Goal: Task Accomplishment & Management: Complete application form

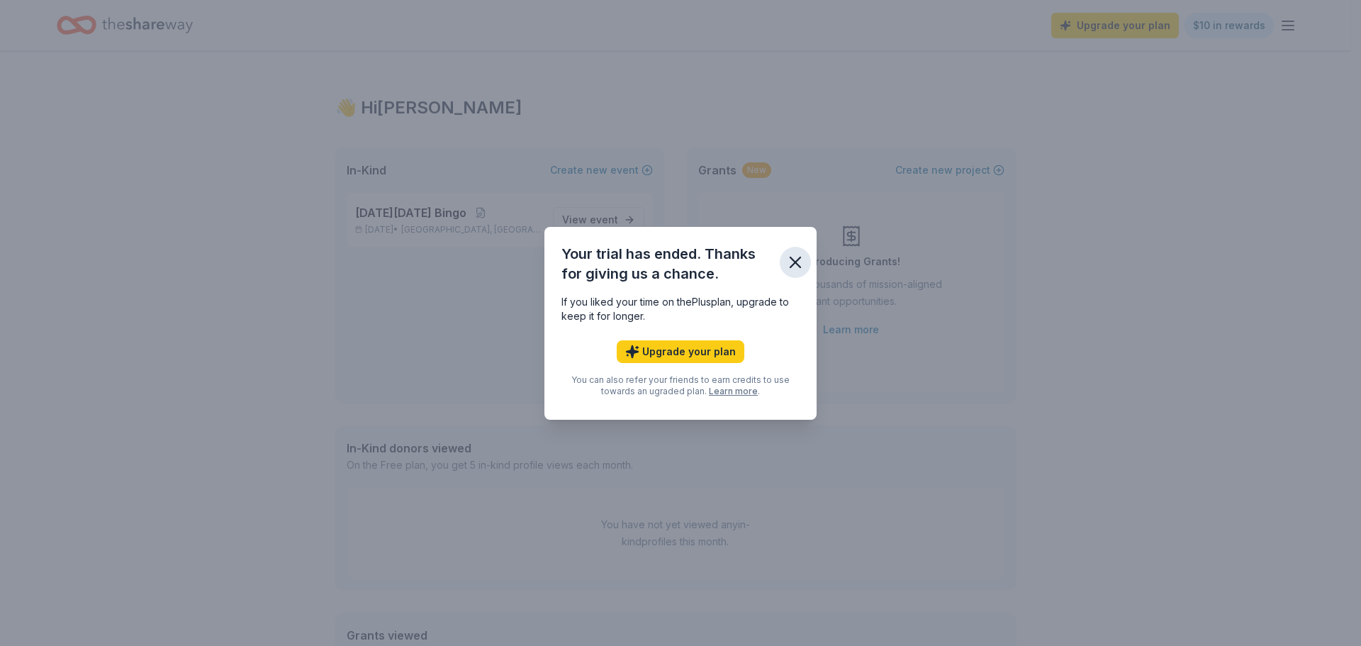
click at [789, 266] on icon "button" at bounding box center [795, 262] width 20 height 20
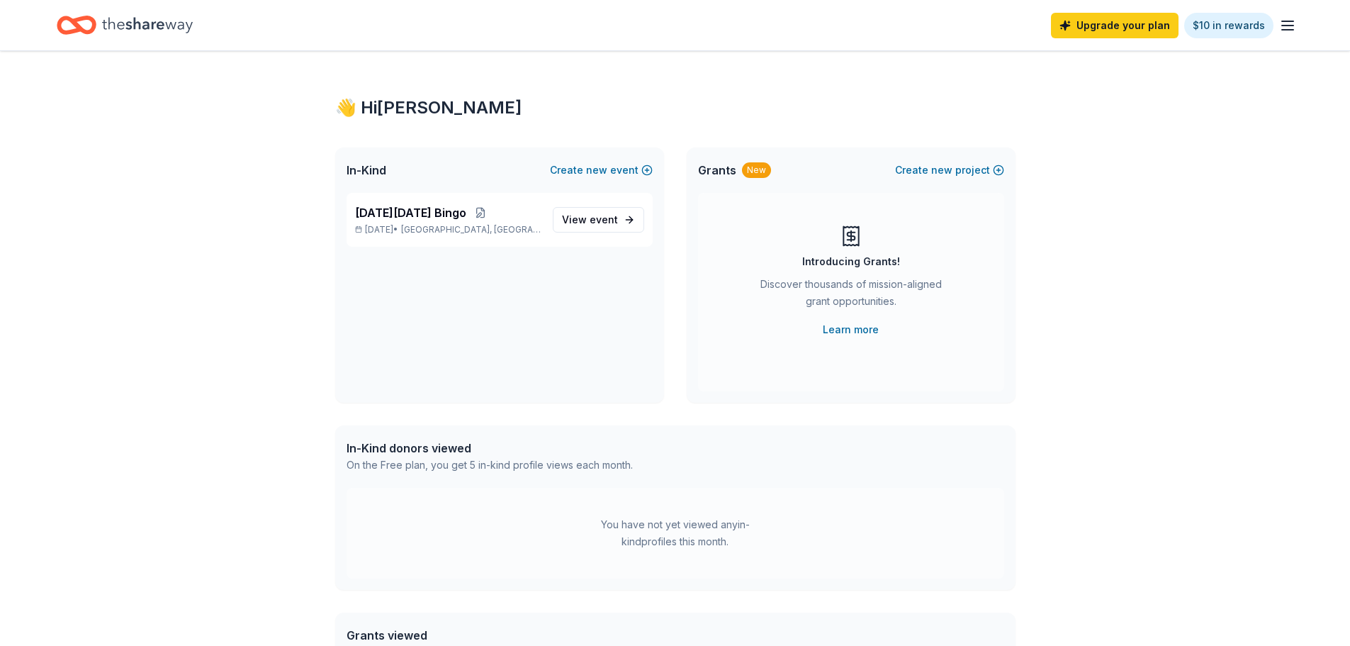
click at [1284, 31] on icon "button" at bounding box center [1287, 25] width 17 height 17
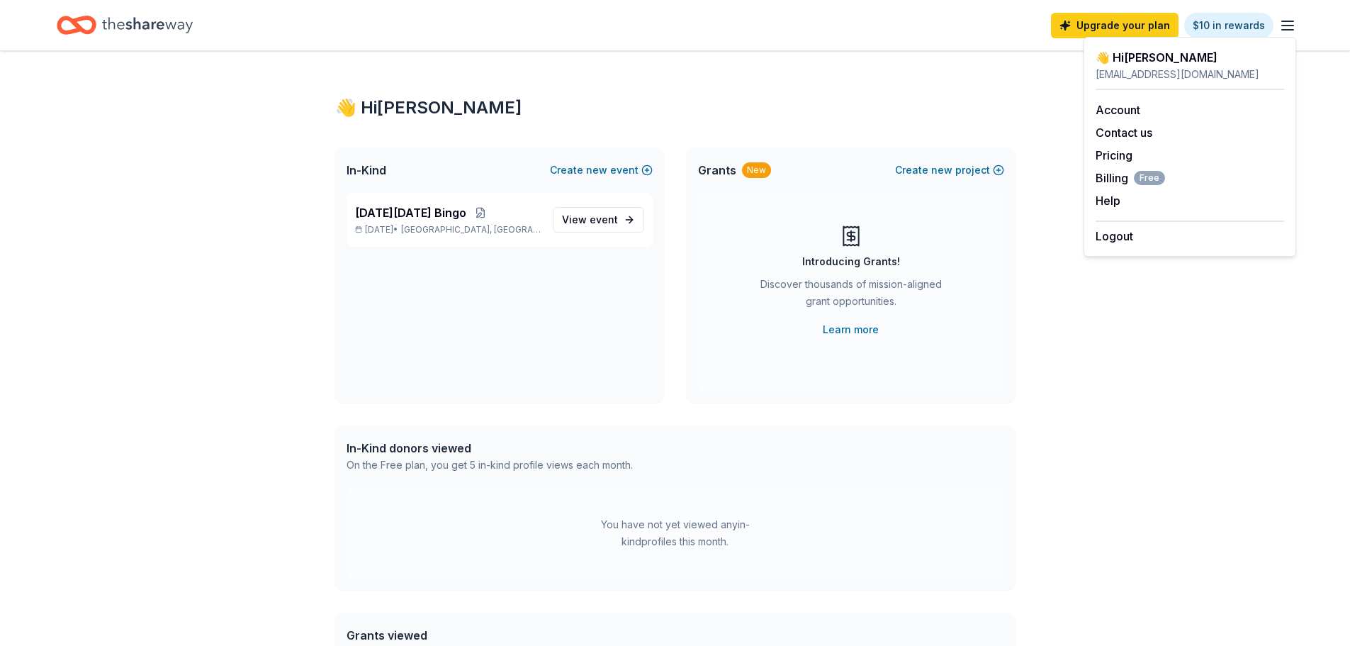
click at [1024, 99] on div "👋 Hi [PERSON_NAME] In-Kind Create new event [DATE][DATE] Bingo [DATE] • [GEOGRA…" at bounding box center [676, 451] width 726 height 800
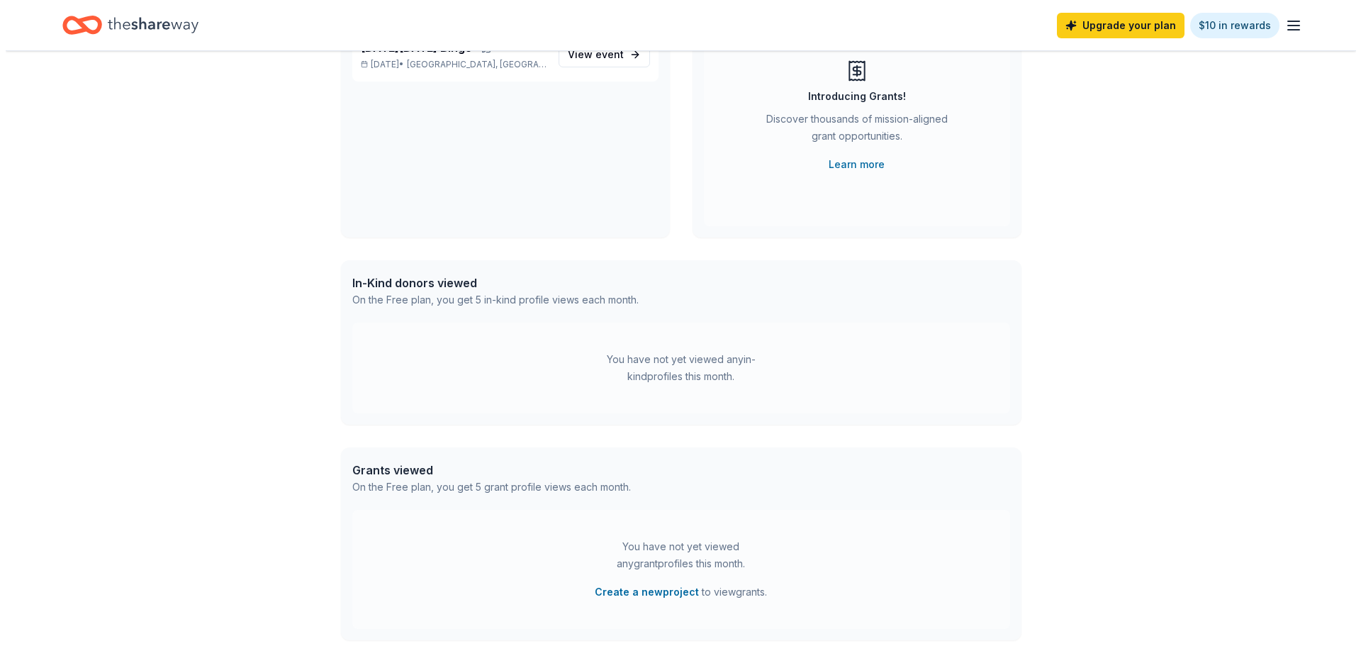
scroll to position [23, 0]
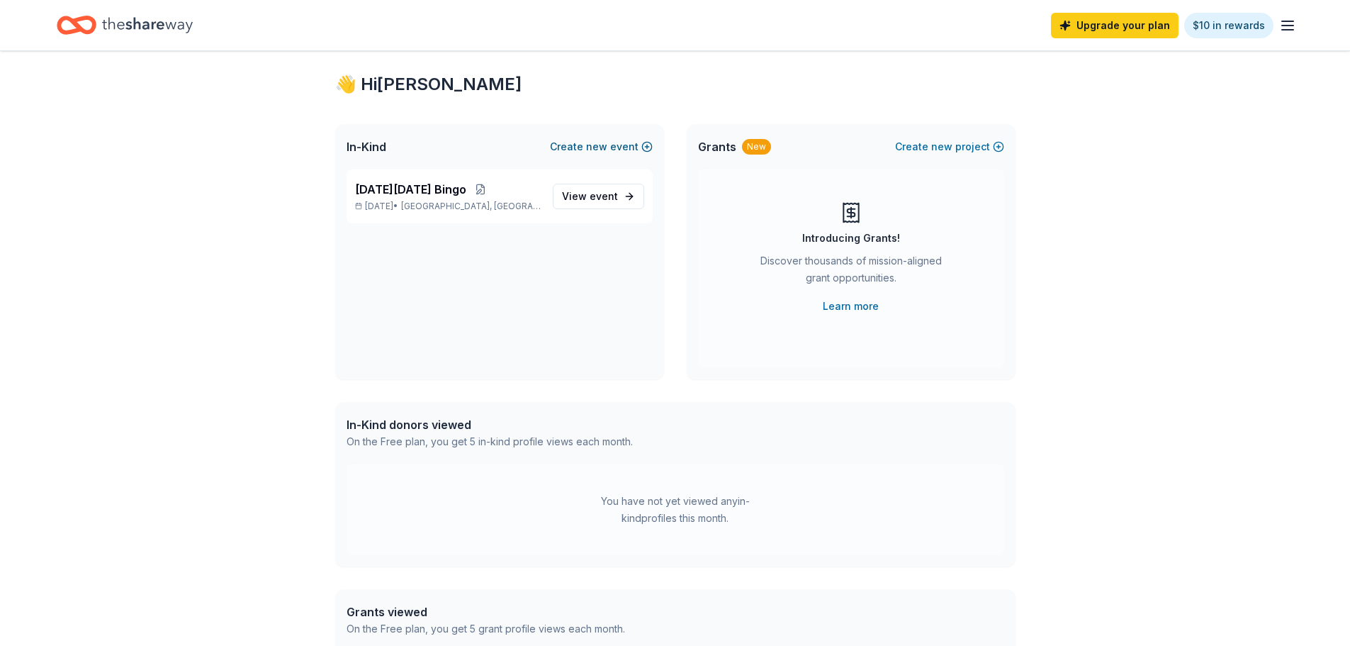
click at [642, 143] on button "Create new event" at bounding box center [601, 146] width 103 height 17
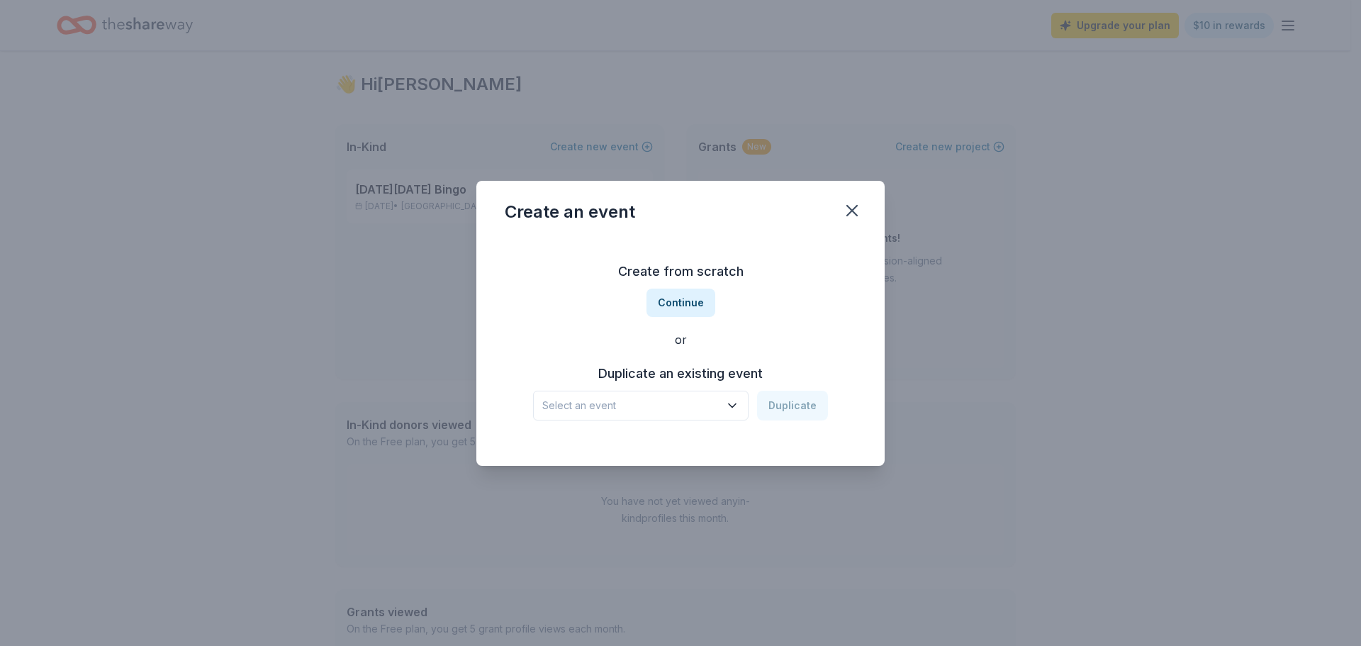
click at [640, 406] on span "Select an event" at bounding box center [630, 405] width 177 height 17
click at [693, 306] on div "Create from scratch Continue or Duplicate an existing event Select an event Dup…" at bounding box center [681, 340] width 352 height 206
click at [693, 306] on button "Continue" at bounding box center [680, 303] width 69 height 28
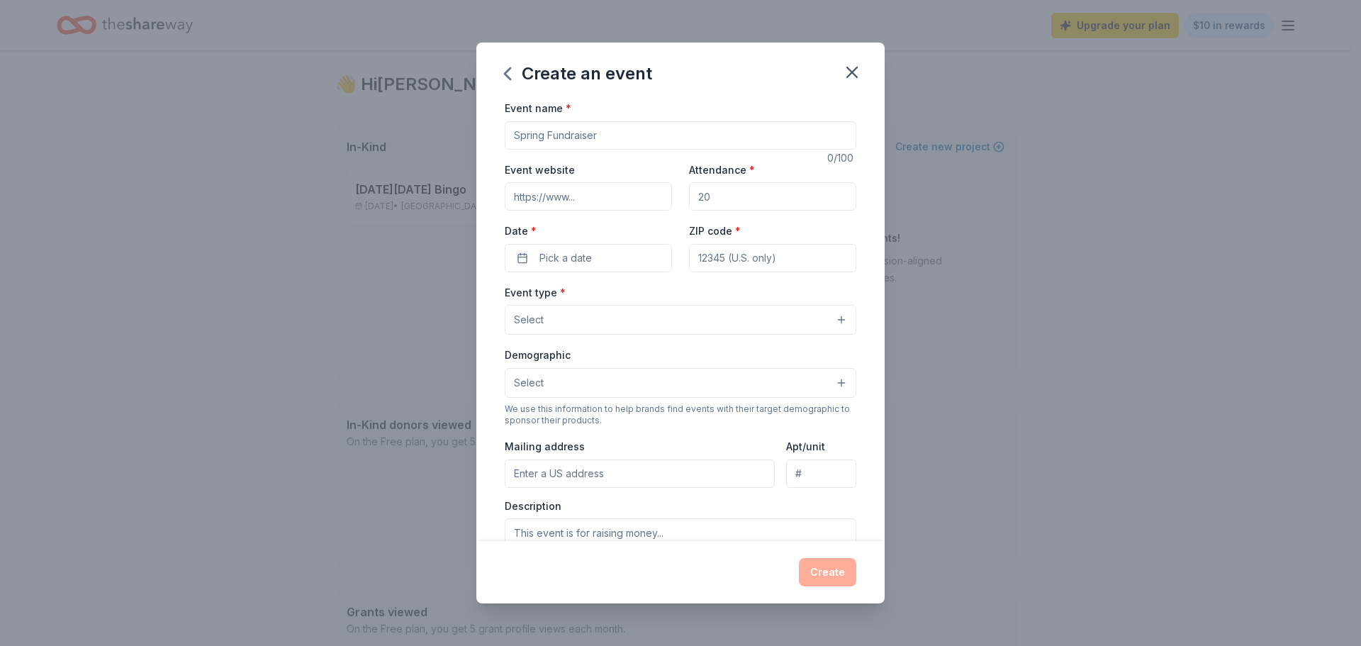
drag, startPoint x: 627, startPoint y: 136, endPoint x: 538, endPoint y: 137, distance: 89.3
click at [538, 137] on input "Event name *" at bounding box center [681, 135] width 352 height 28
type input "Band Craft Fair"
click at [732, 203] on input "Attendance *" at bounding box center [772, 196] width 167 height 28
type input "200"
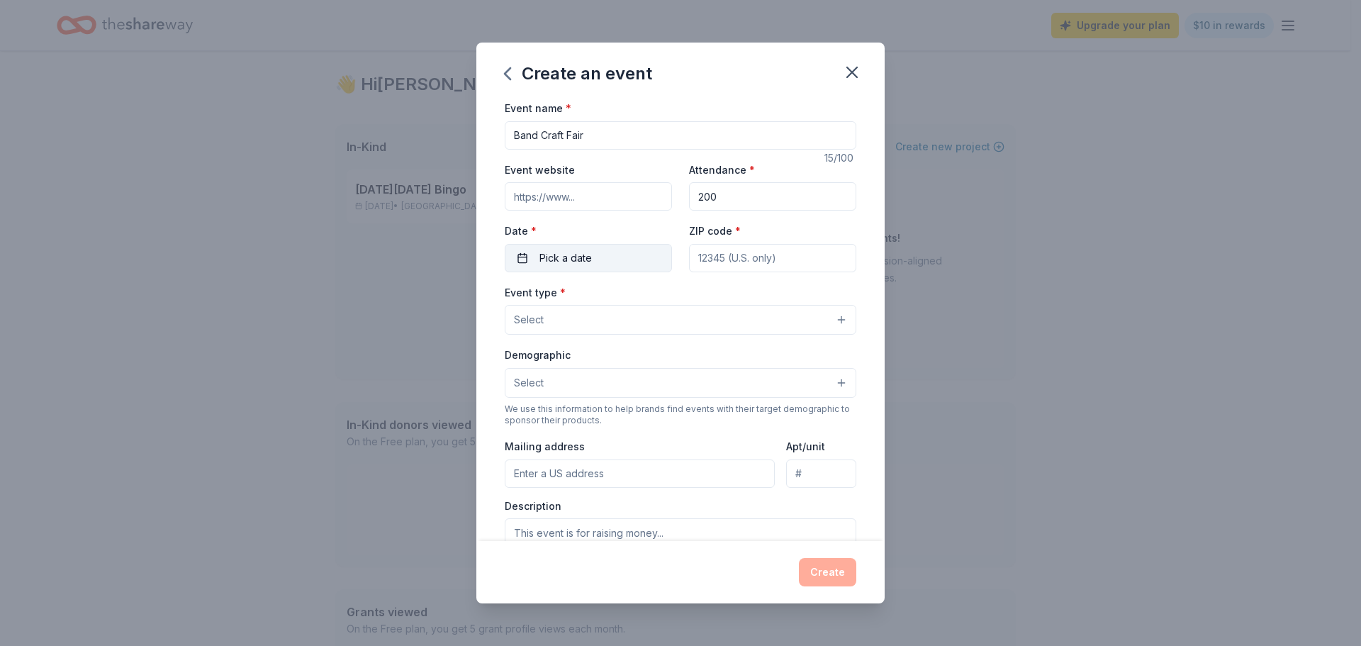
click at [612, 264] on button "Pick a date" at bounding box center [588, 258] width 167 height 28
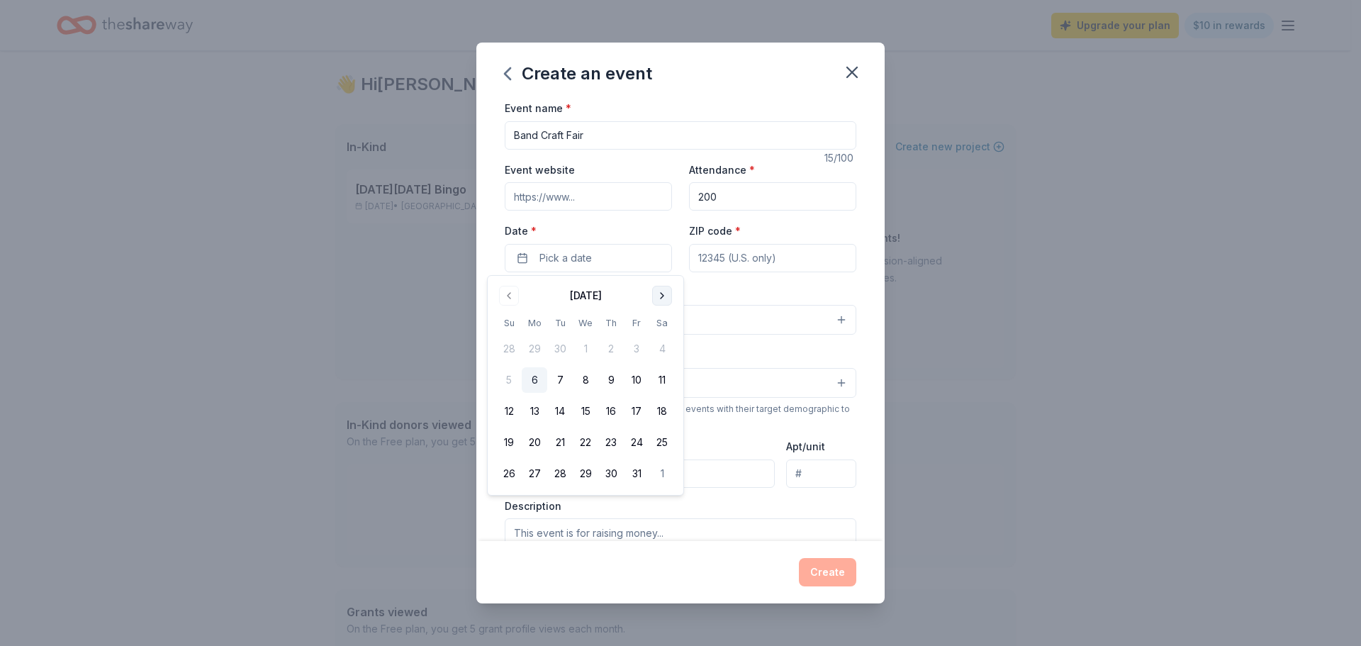
click at [661, 291] on button "Go to next month" at bounding box center [662, 296] width 20 height 20
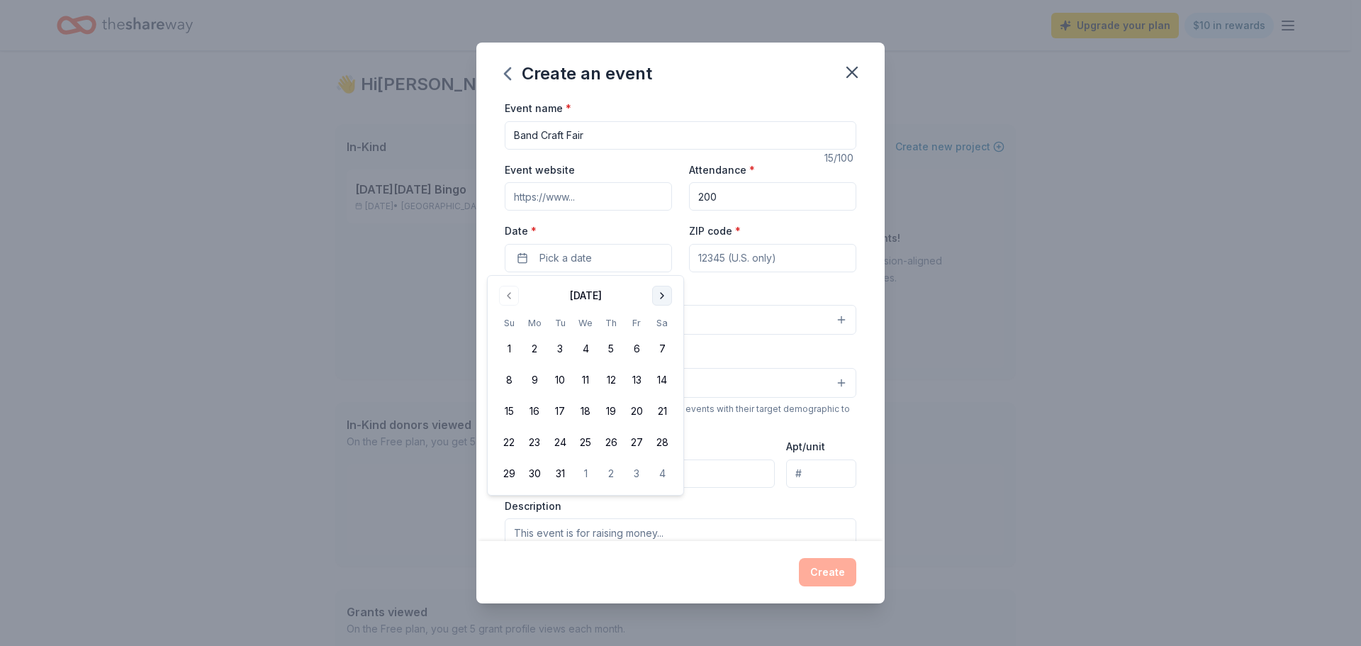
click at [661, 291] on button "Go to next month" at bounding box center [662, 296] width 20 height 20
click at [663, 408] on button "18" at bounding box center [662, 411] width 26 height 26
click at [666, 416] on button "18" at bounding box center [662, 411] width 26 height 26
click at [659, 408] on button "18" at bounding box center [662, 411] width 26 height 26
click at [709, 255] on input "ZIP code *" at bounding box center [772, 258] width 167 height 28
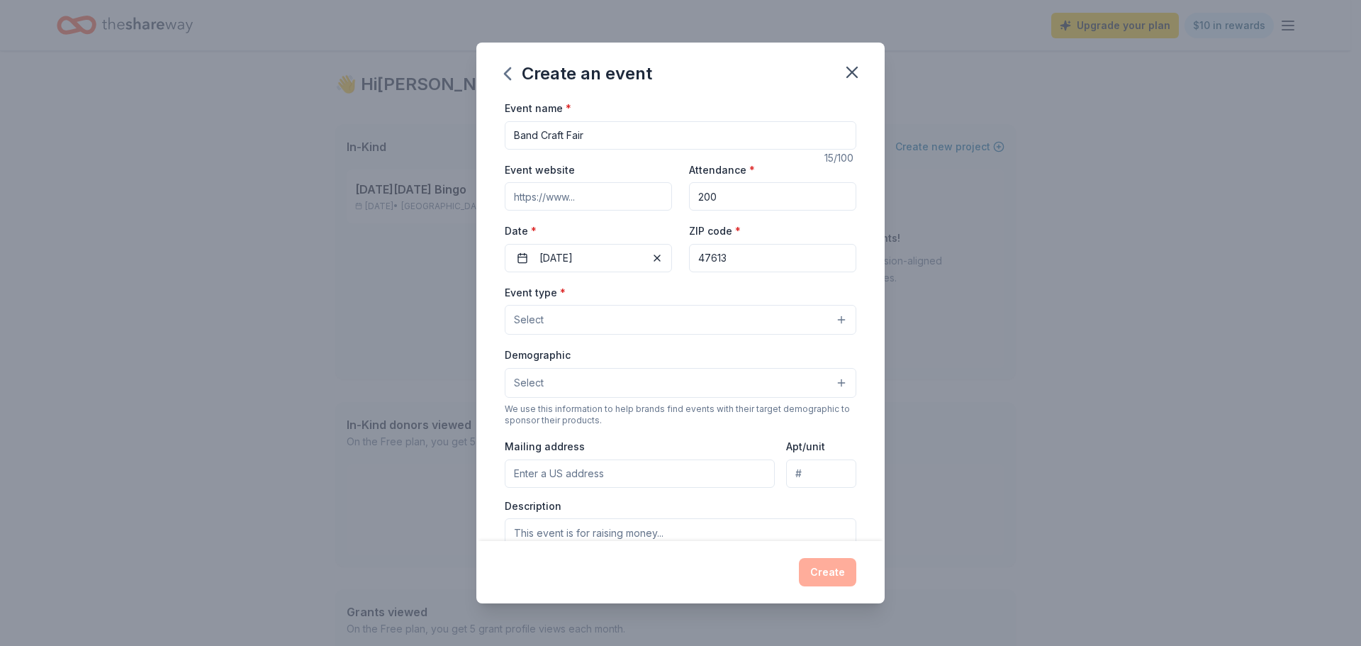
type input "47613"
drag, startPoint x: 741, startPoint y: 64, endPoint x: 812, endPoint y: 68, distance: 71.0
click at [812, 68] on div "Create an event" at bounding box center [680, 71] width 408 height 57
click at [405, 281] on div "Create an event Event name * Band Craft Fair 15 /100 Event website Attendance *…" at bounding box center [680, 323] width 1361 height 646
click at [760, 328] on button "Select" at bounding box center [681, 320] width 352 height 30
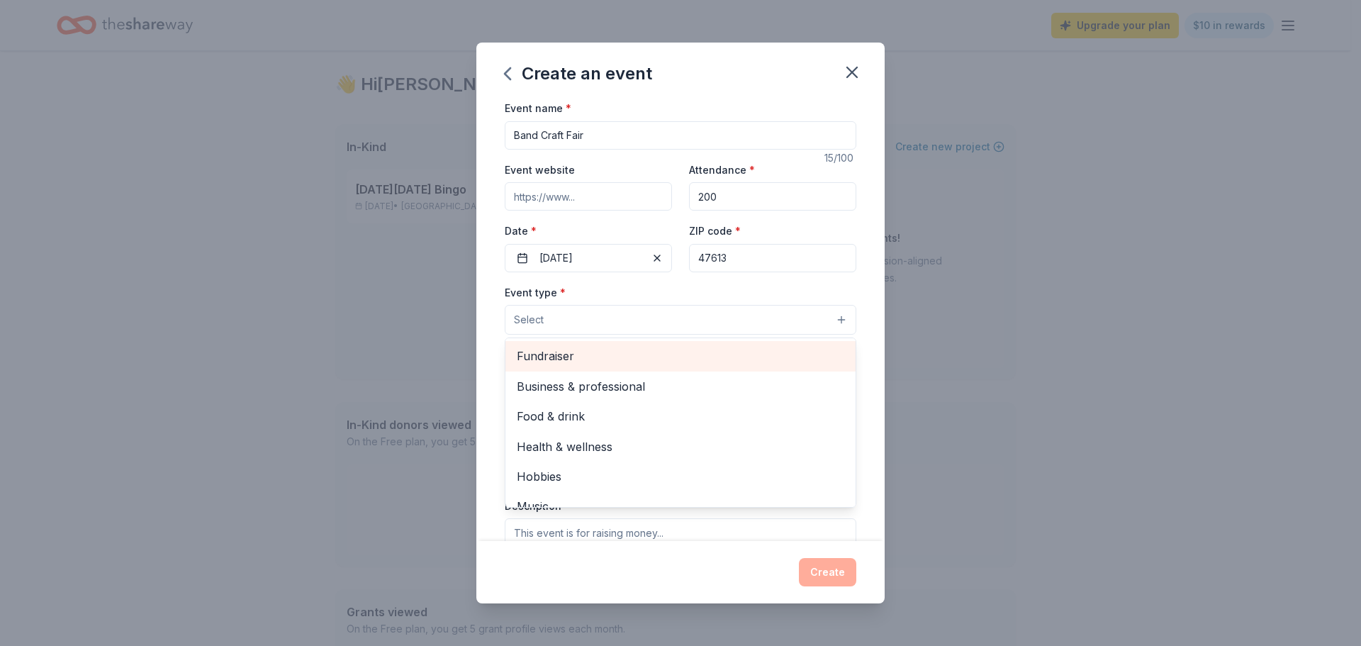
click at [745, 346] on div "Fundraiser" at bounding box center [680, 356] width 350 height 30
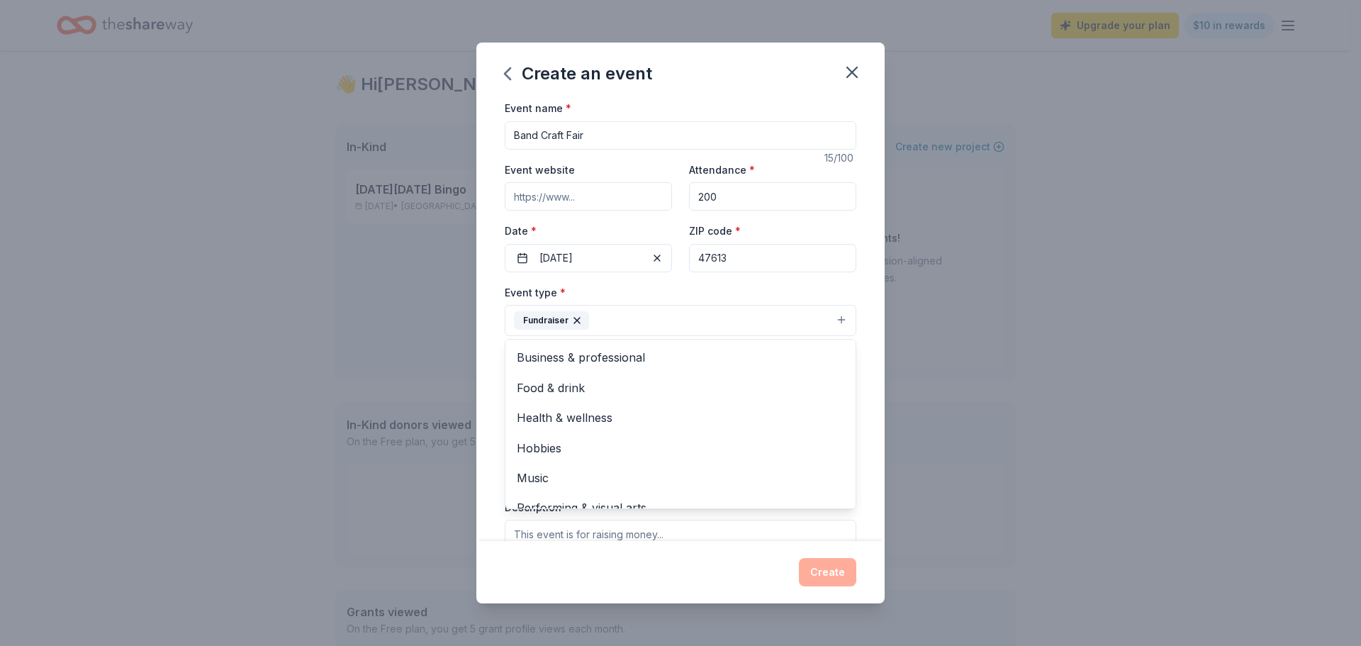
click at [858, 279] on div "Event name * Band Craft Fair 15 /100 Event website Attendance * 200 Date * [DAT…" at bounding box center [680, 320] width 408 height 442
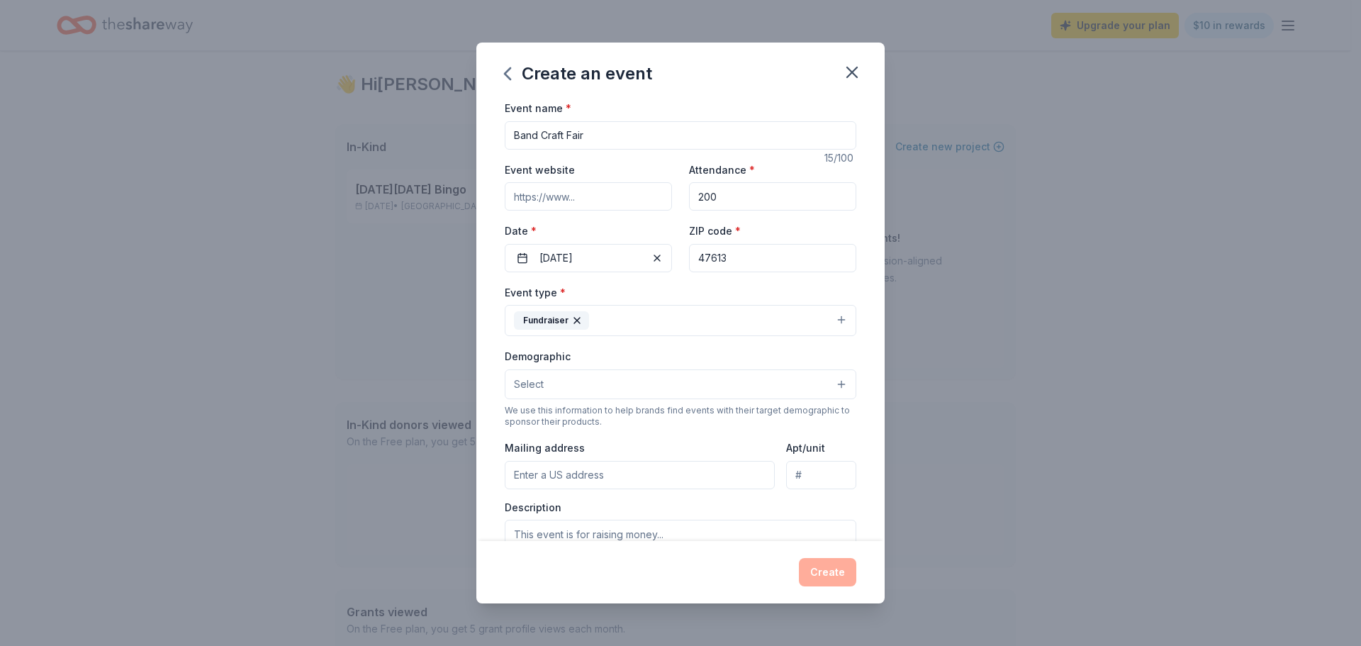
click at [822, 382] on button "Select" at bounding box center [681, 384] width 352 height 30
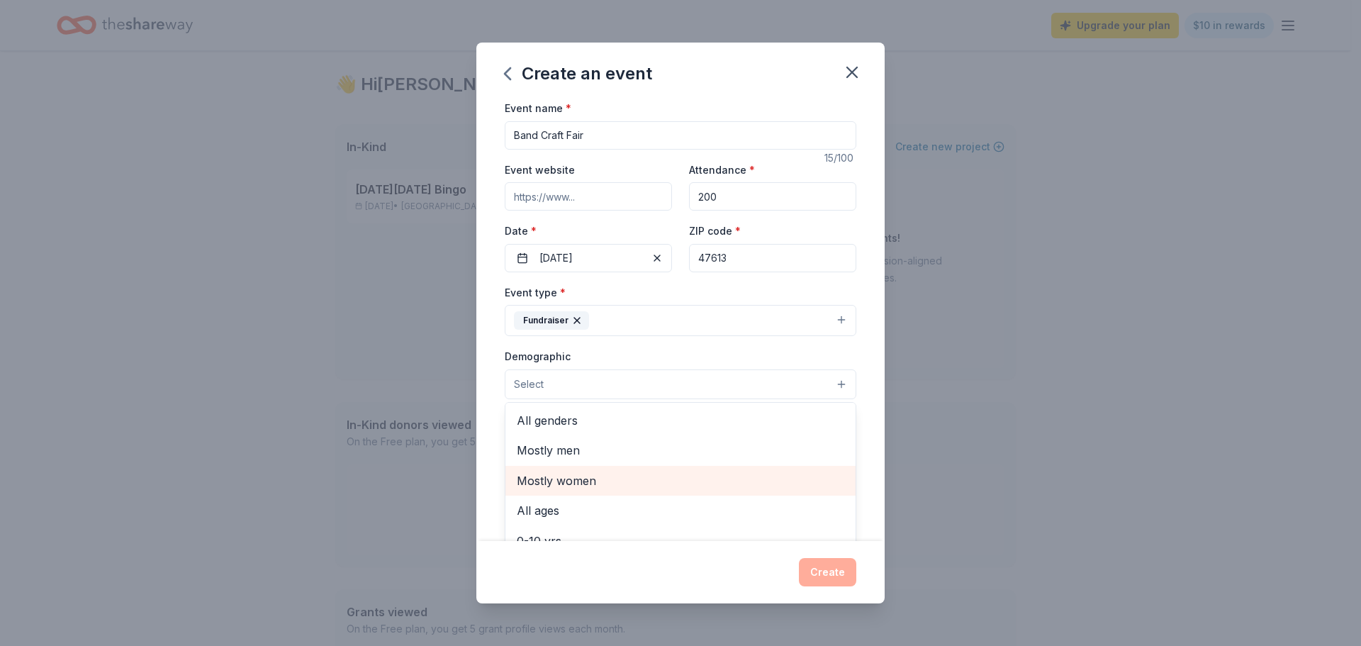
click at [724, 474] on span "Mostly women" at bounding box center [680, 480] width 327 height 18
click at [697, 488] on span "All ages" at bounding box center [680, 482] width 327 height 18
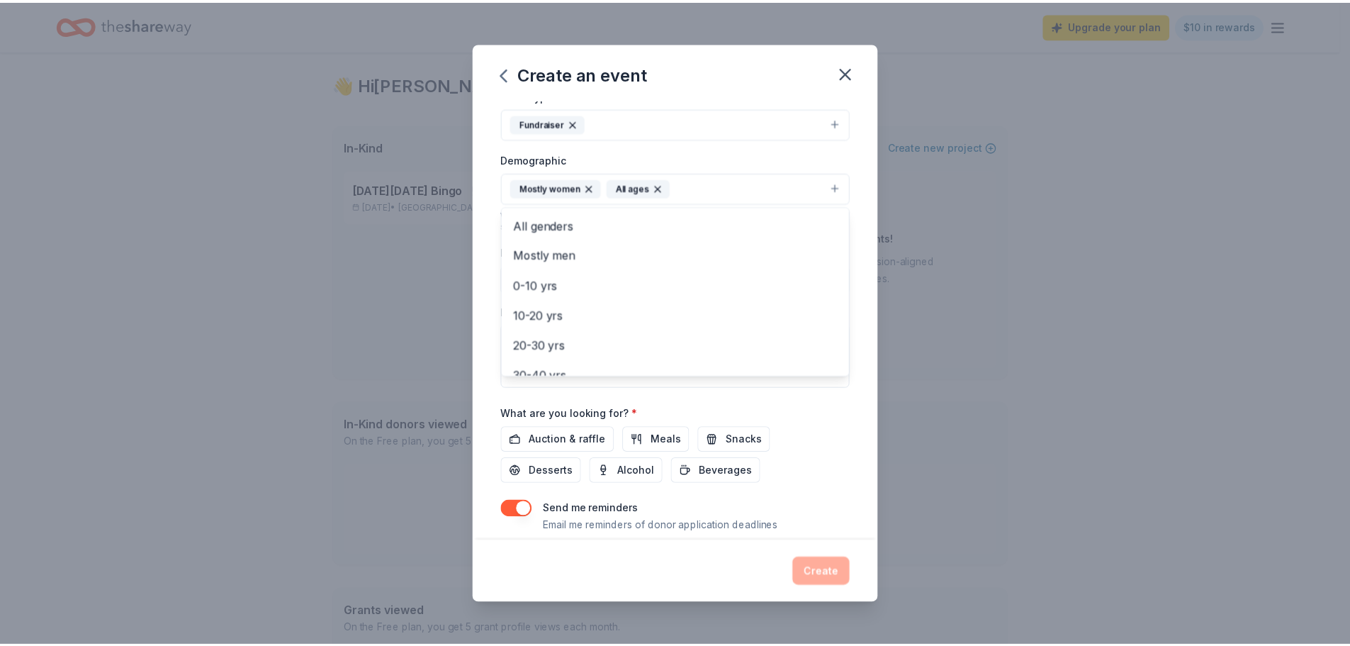
scroll to position [239, 0]
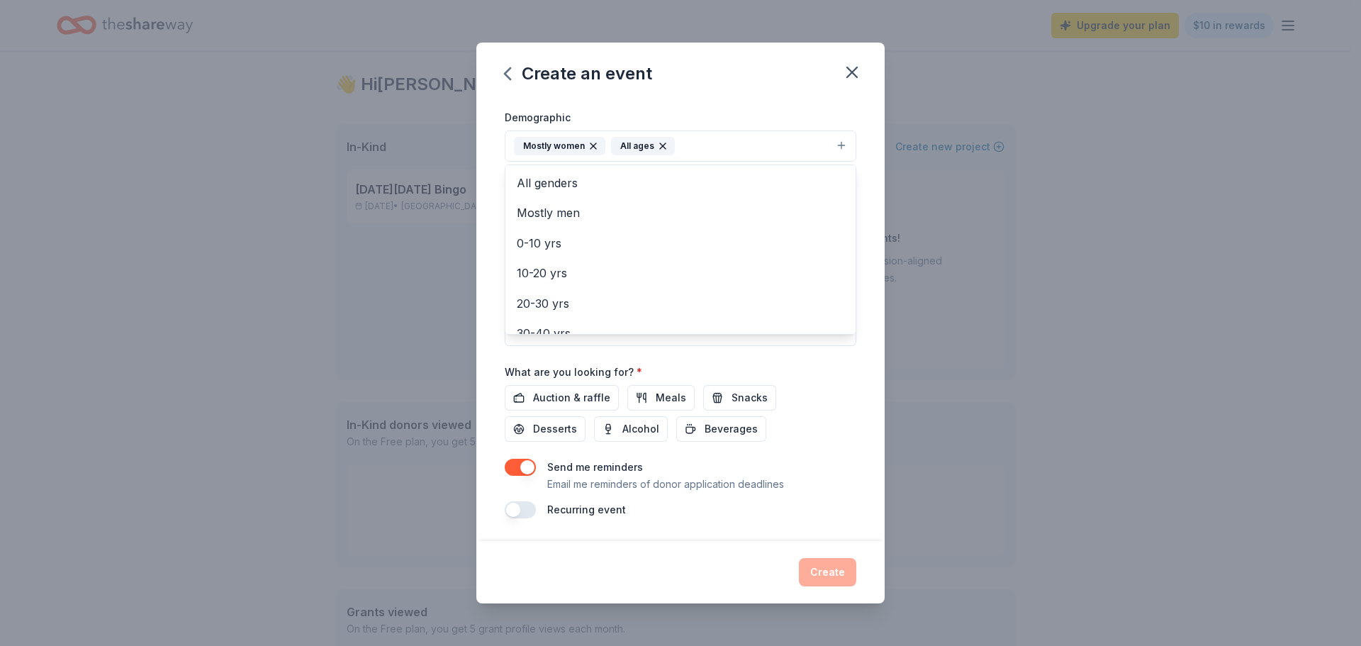
click at [569, 401] on div "Event name * Band Craft Fair 15 /100 Event website Attendance * 200 Date * [DAT…" at bounding box center [681, 189] width 352 height 658
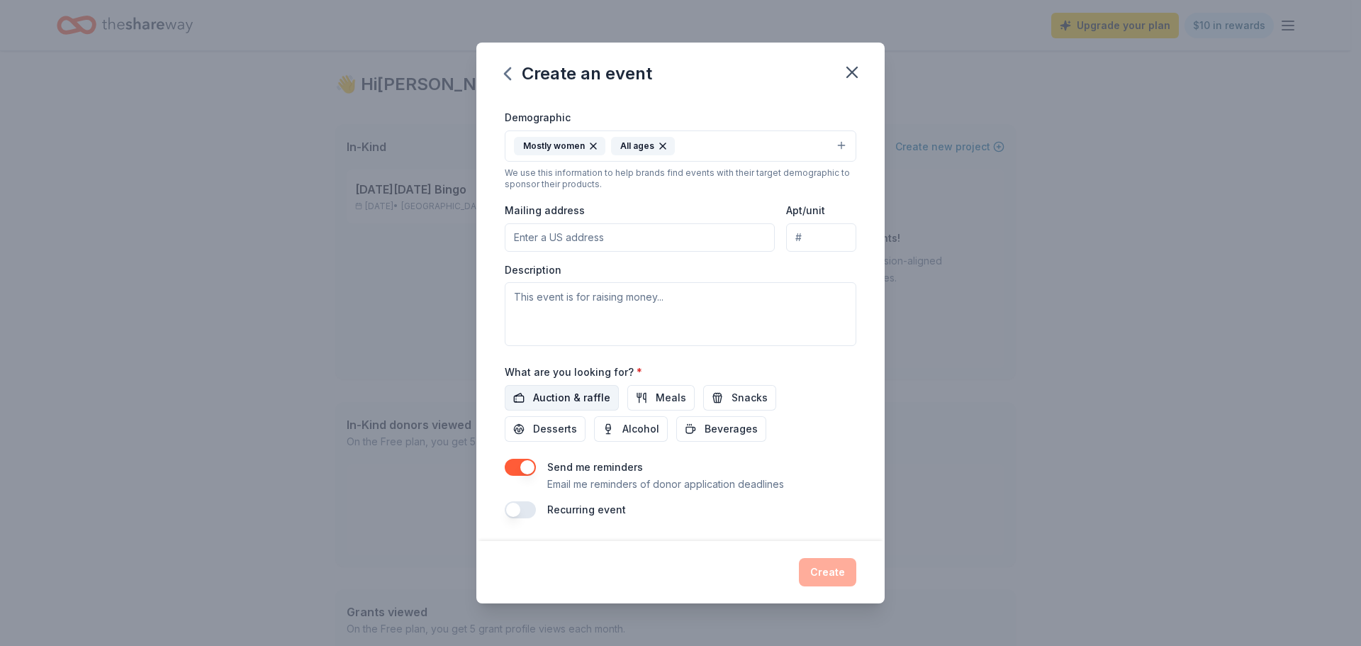
click at [567, 398] on span "Auction & raffle" at bounding box center [571, 397] width 77 height 17
click at [810, 566] on button "Create" at bounding box center [827, 572] width 57 height 28
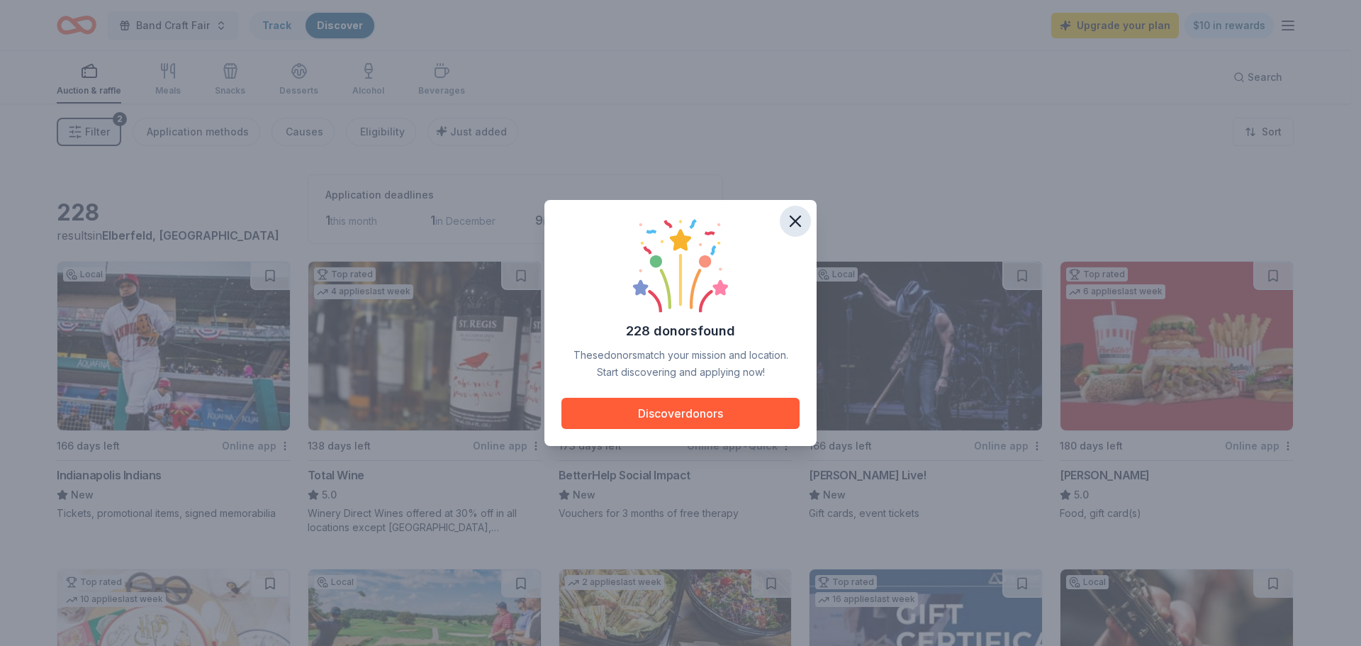
click at [800, 223] on icon "button" at bounding box center [795, 221] width 20 height 20
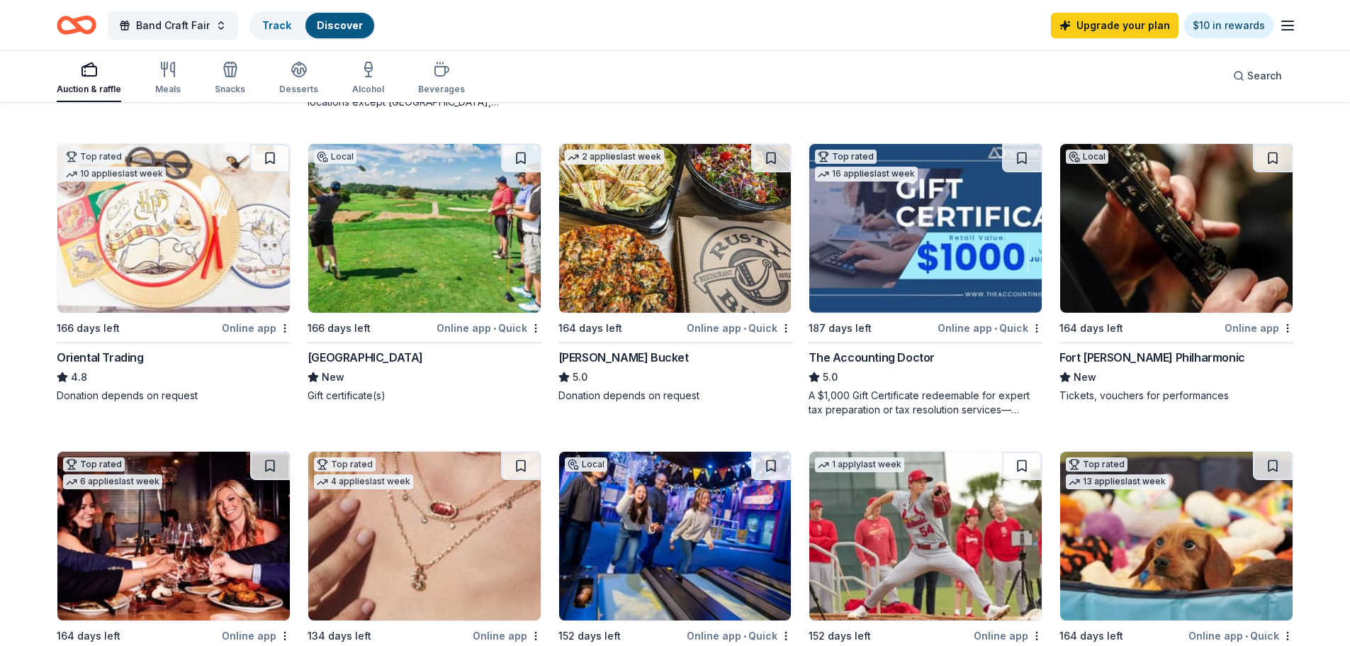
scroll to position [354, 0]
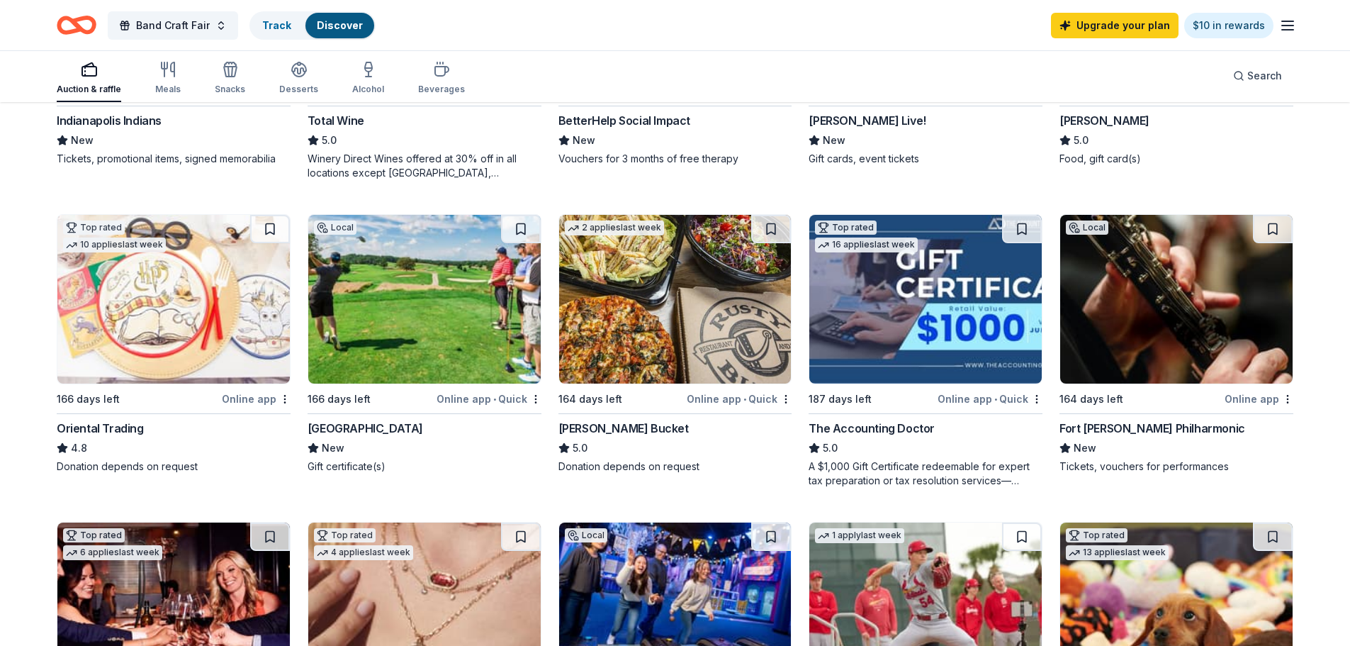
click at [128, 433] on div "Oriental Trading" at bounding box center [100, 428] width 87 height 17
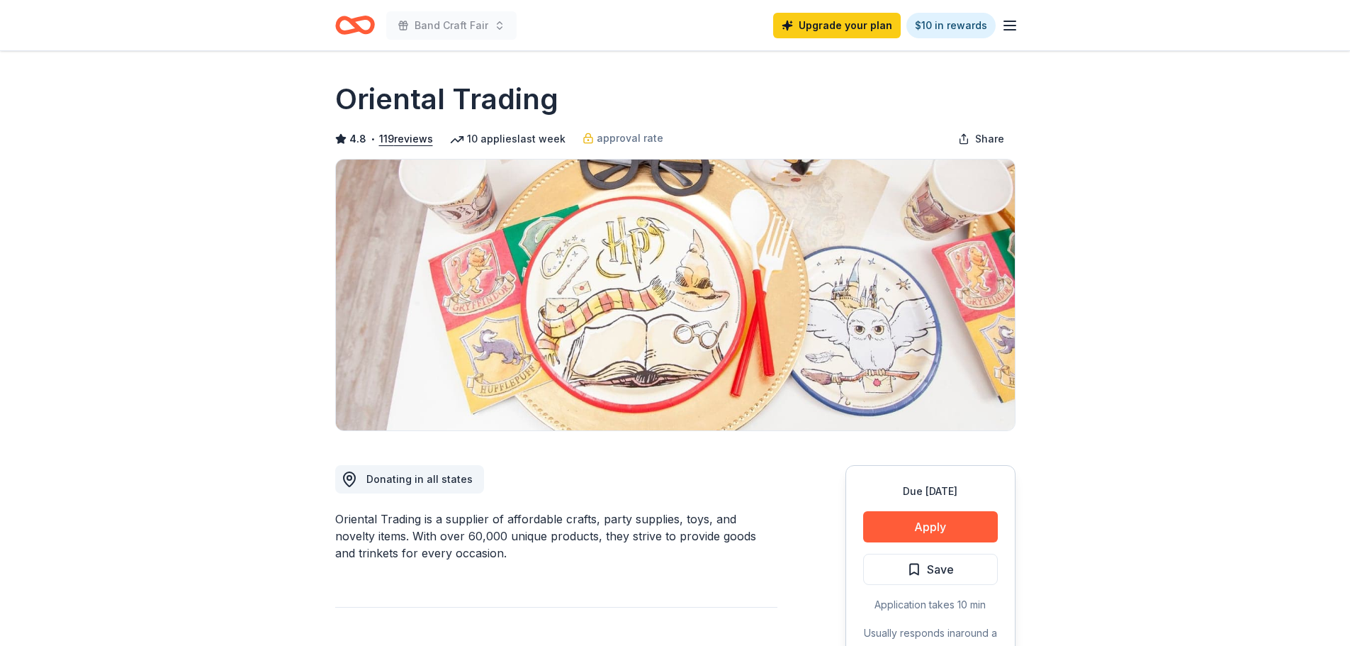
scroll to position [213, 0]
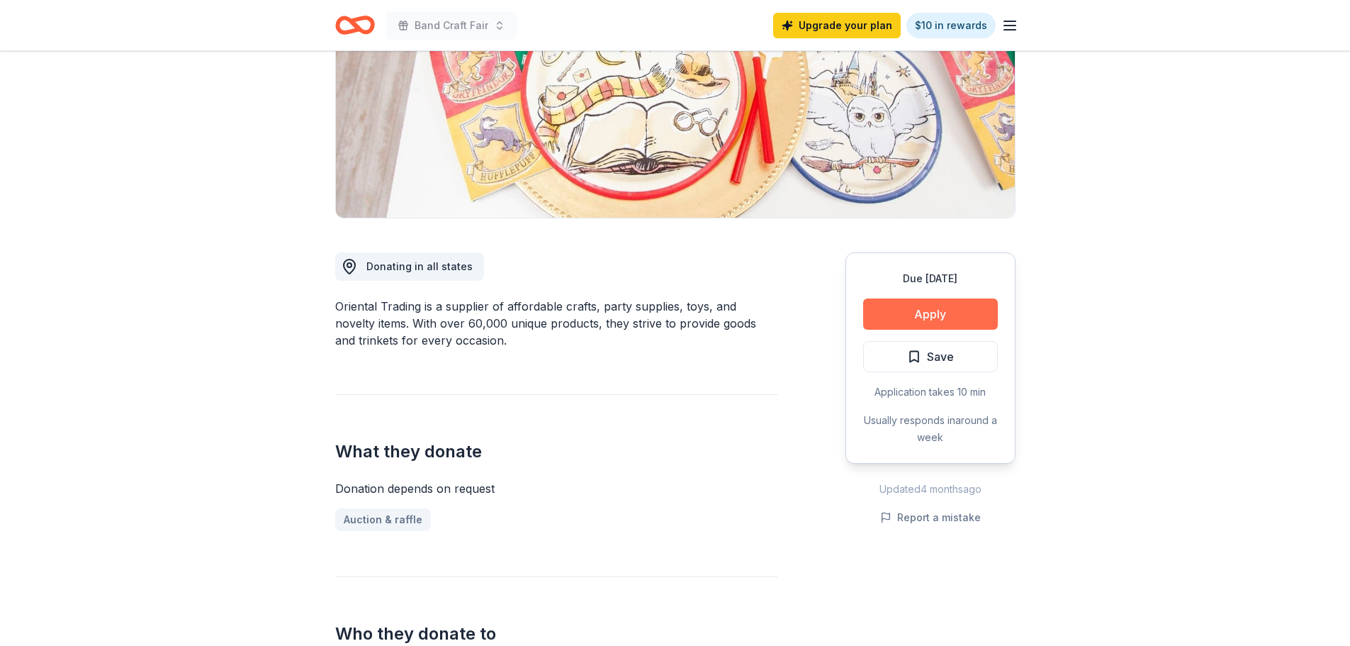
click at [909, 311] on button "Apply" at bounding box center [930, 313] width 135 height 31
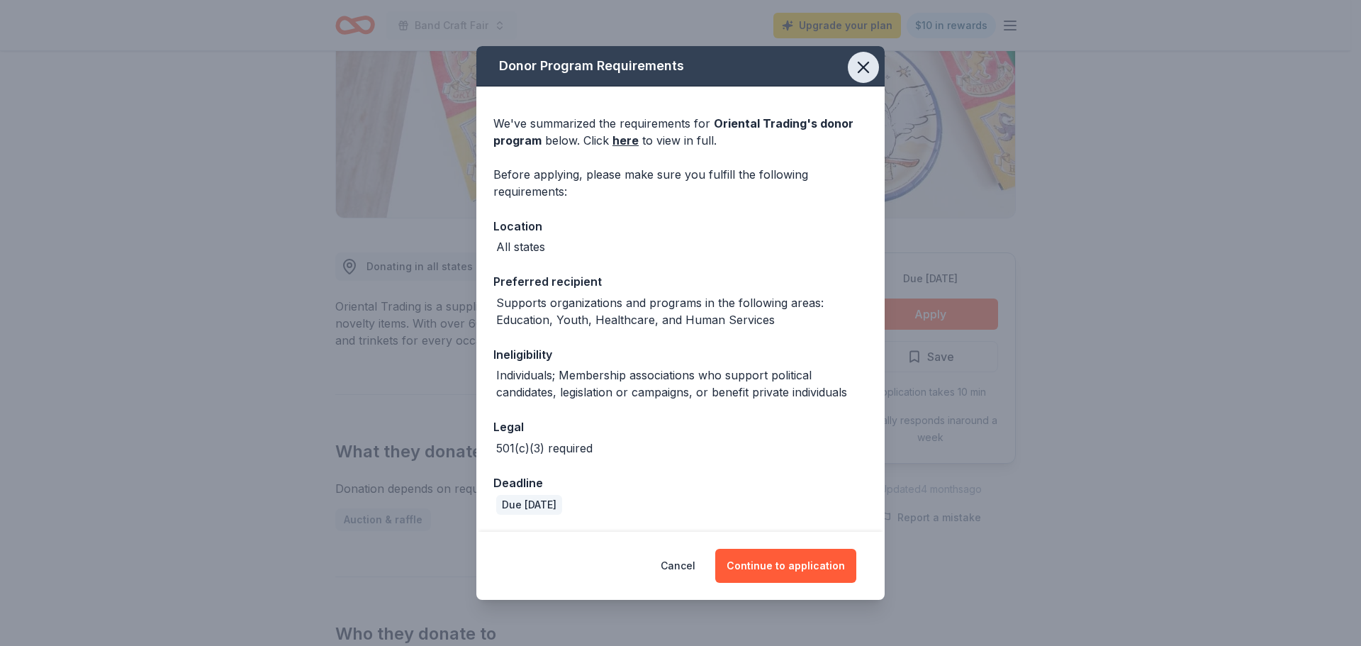
click at [851, 72] on button "button" at bounding box center [863, 67] width 31 height 31
